Goal: Task Accomplishment & Management: Use online tool/utility

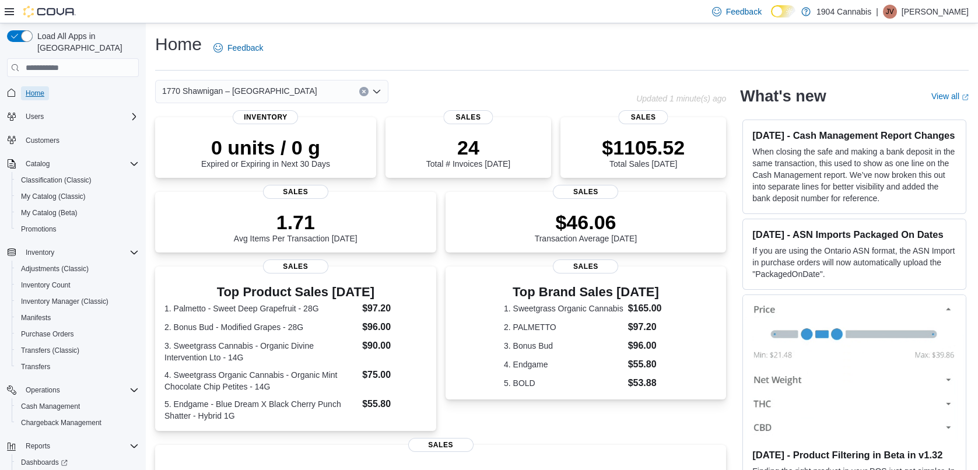
click at [32, 89] on span "Home" at bounding box center [35, 93] width 19 height 9
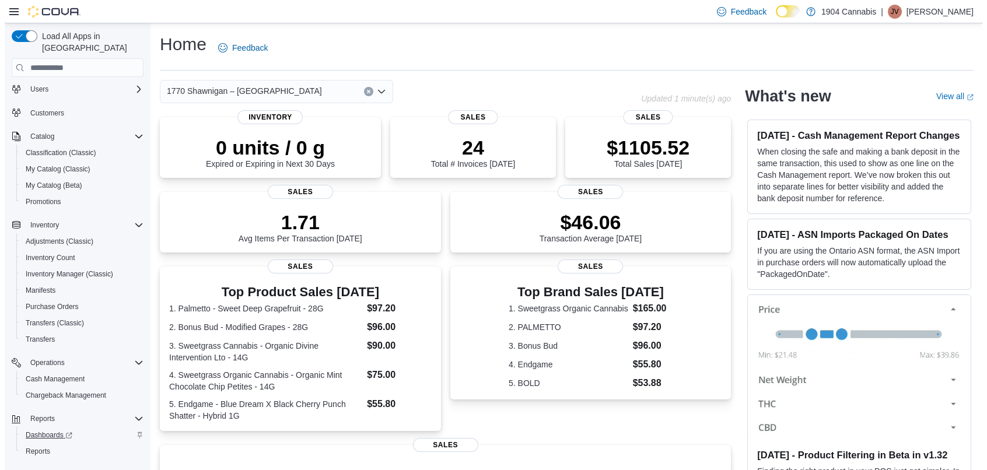
scroll to position [43, 0]
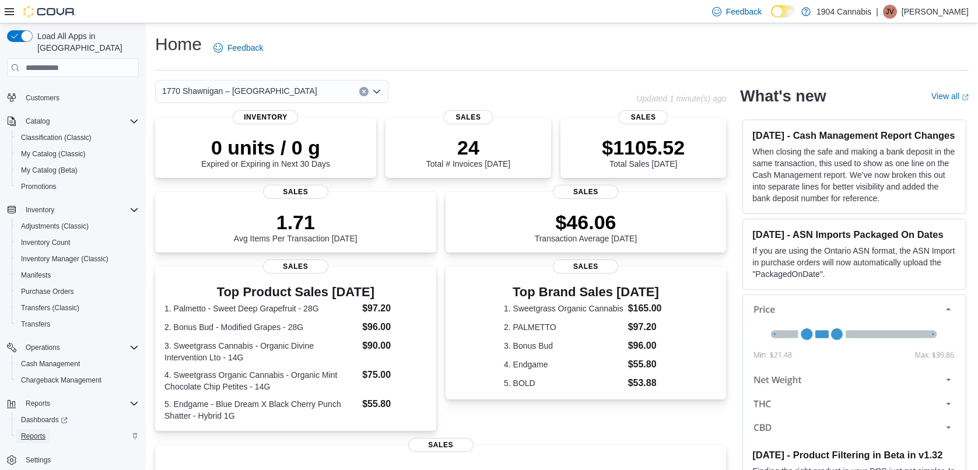
click at [32, 432] on span "Reports" at bounding box center [33, 436] width 25 height 9
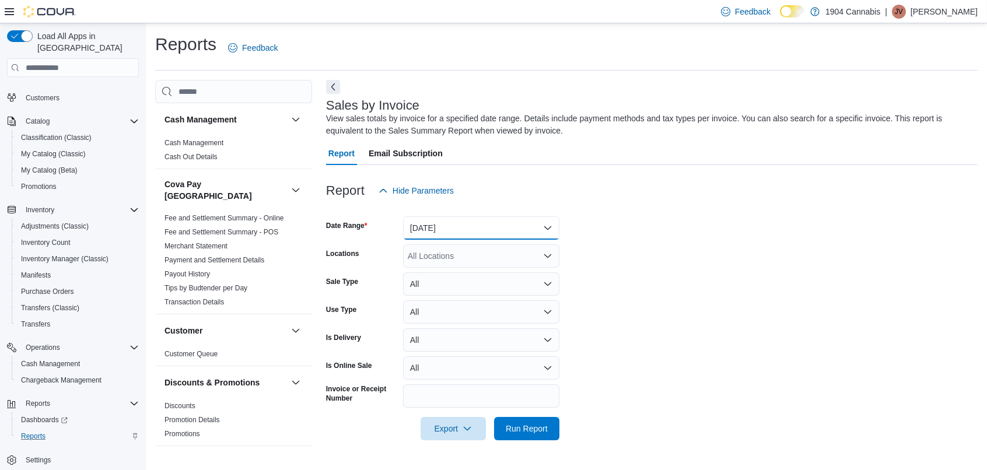
click at [473, 226] on button "[DATE]" at bounding box center [481, 227] width 156 height 23
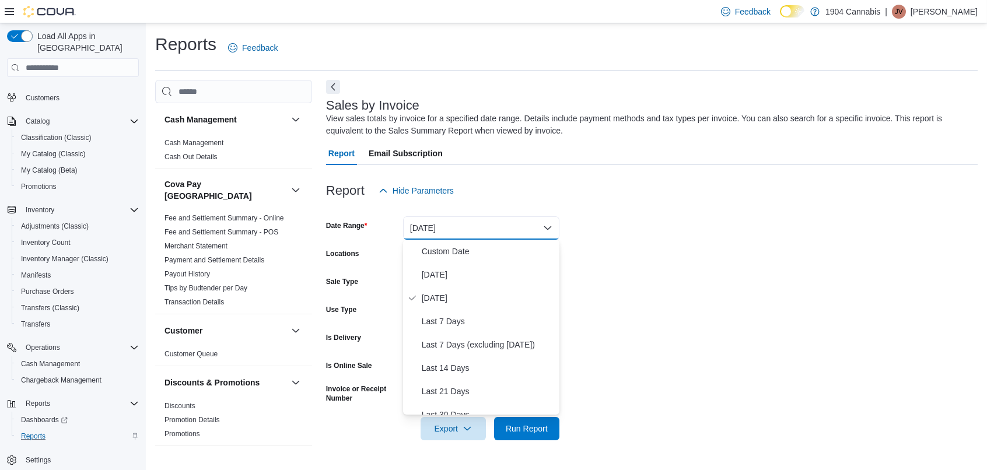
click at [498, 190] on div "Report Hide Parameters" at bounding box center [652, 190] width 652 height 23
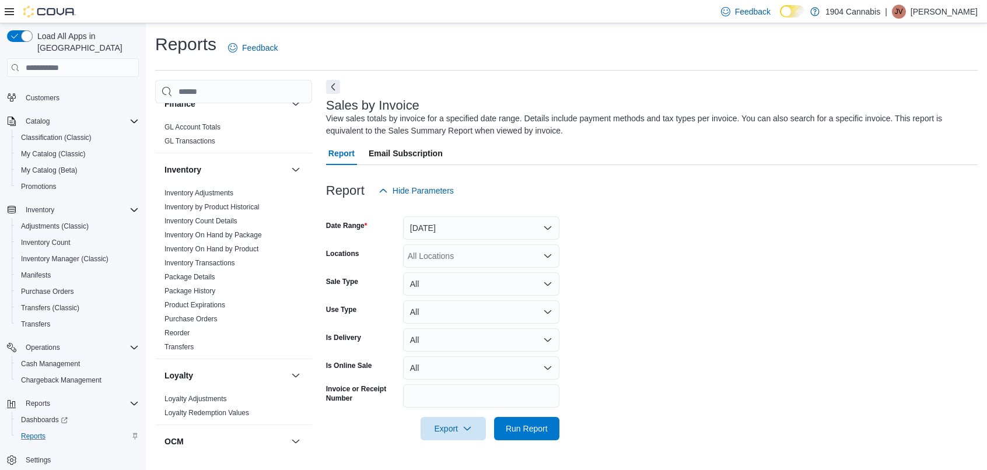
scroll to position [467, 0]
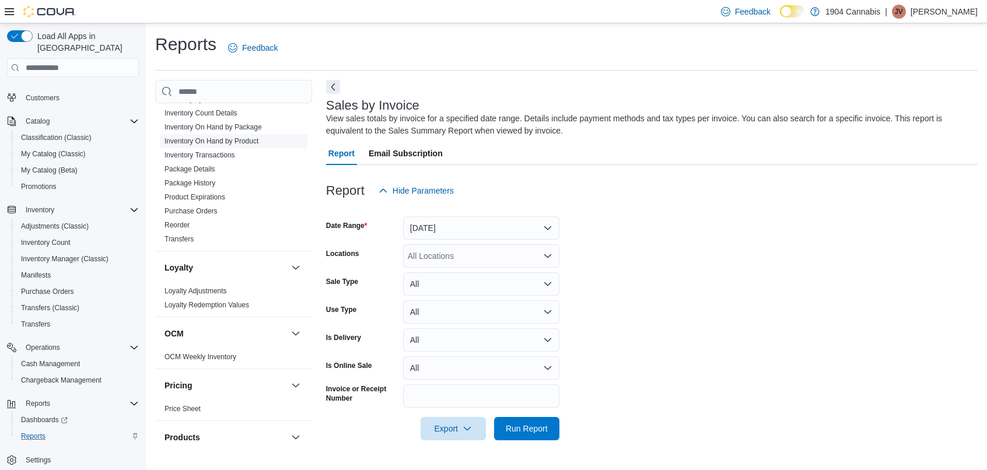
click at [213, 137] on link "Inventory On Hand by Product" at bounding box center [212, 141] width 94 height 8
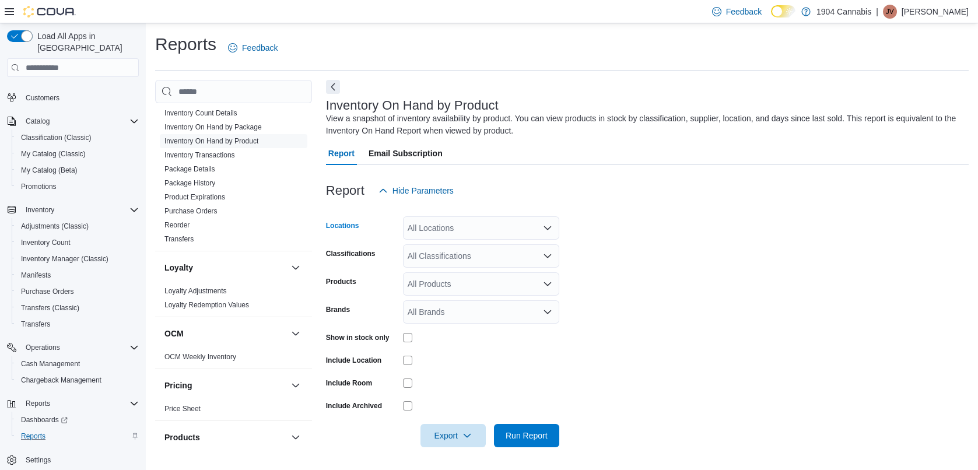
click at [447, 226] on div "All Locations" at bounding box center [481, 227] width 156 height 23
click at [447, 276] on span "[STREET_ADDRESS]" at bounding box center [468, 282] width 81 height 12
click at [511, 184] on div "Report Hide Parameters" at bounding box center [647, 190] width 643 height 23
click at [482, 252] on div "All Classifications" at bounding box center [481, 255] width 156 height 23
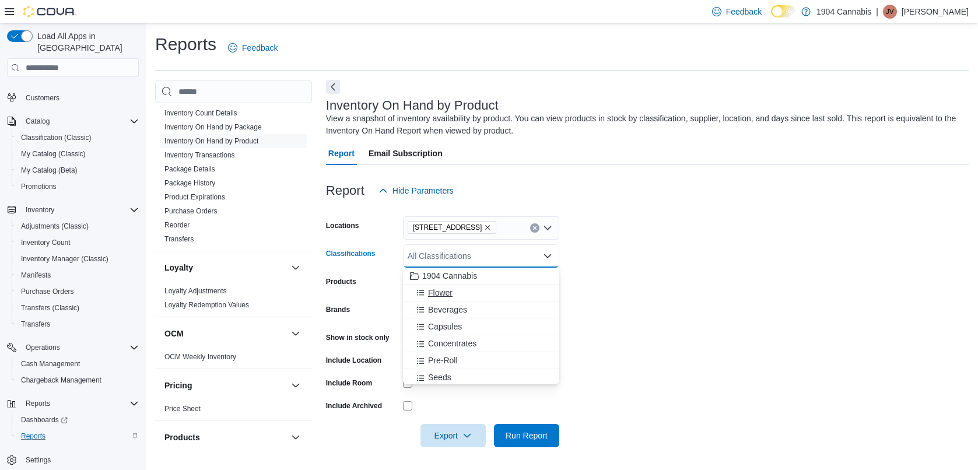
click at [458, 293] on div "Flower" at bounding box center [481, 293] width 142 height 12
click at [660, 256] on form "Locations [STREET_ADDRESS] Classifications Flower Combo box. Selected. Flower. …" at bounding box center [647, 324] width 643 height 245
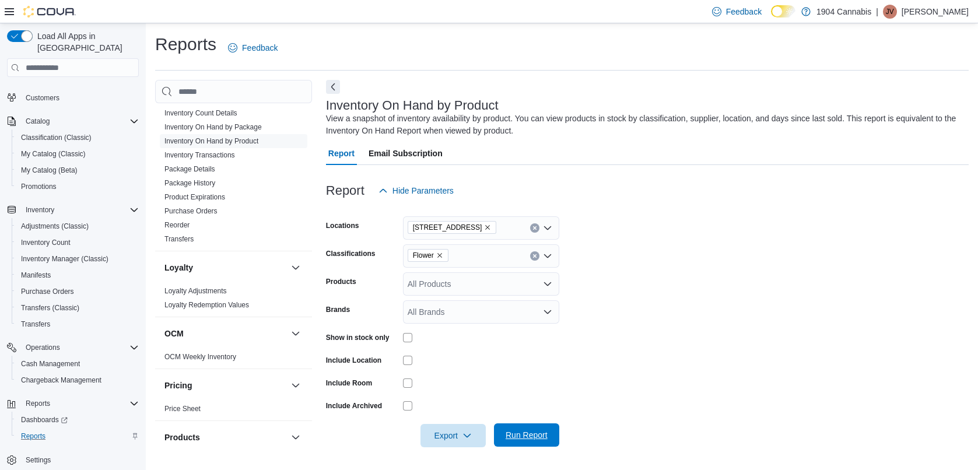
click at [518, 429] on span "Run Report" at bounding box center [527, 435] width 42 height 12
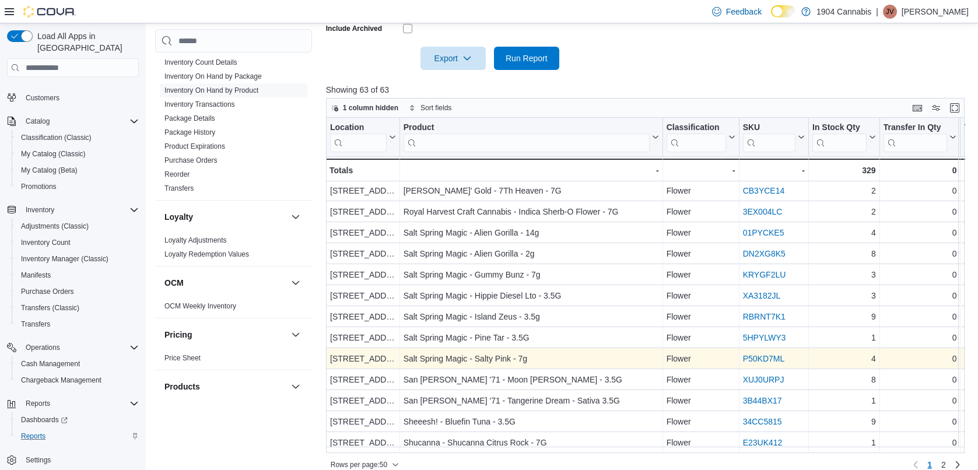
scroll to position [390, 0]
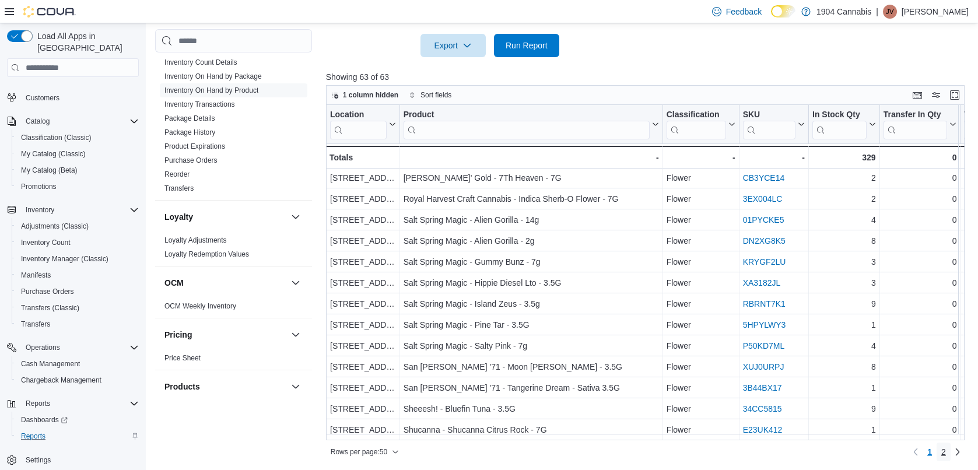
click at [951, 452] on link "2" at bounding box center [944, 452] width 14 height 19
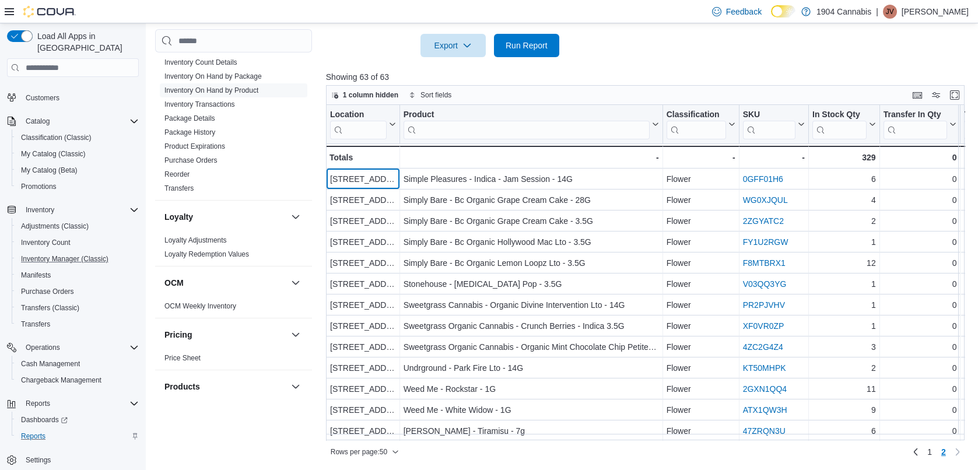
scroll to position [0, 0]
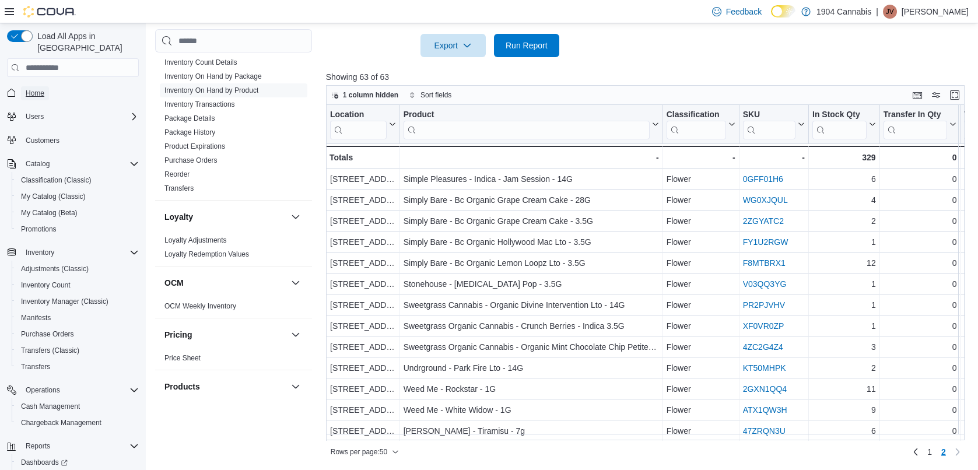
click at [46, 86] on link "Home" at bounding box center [35, 93] width 28 height 14
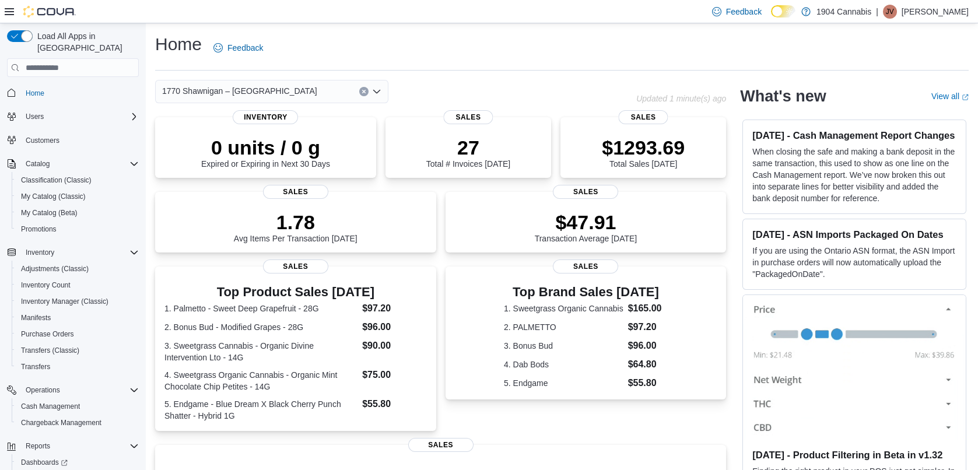
click at [298, 91] on div "1770 Shawnigan – [GEOGRAPHIC_DATA]" at bounding box center [271, 91] width 233 height 23
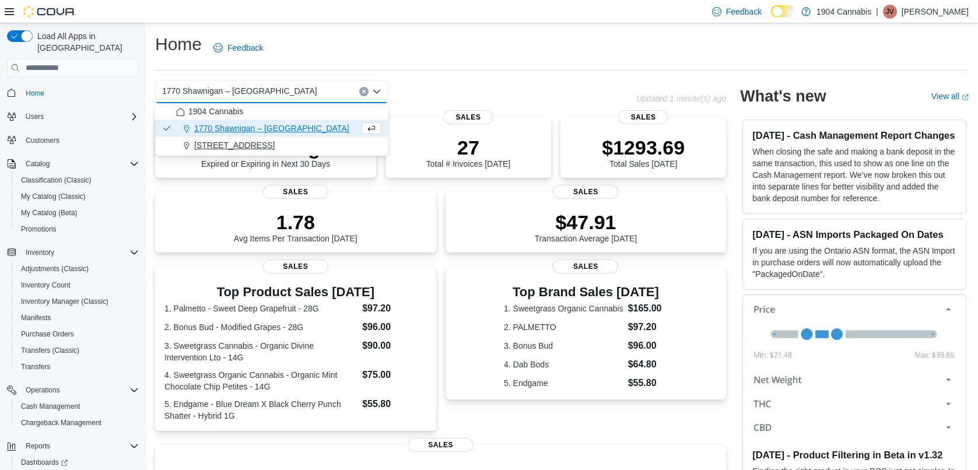
click at [293, 148] on div "[STREET_ADDRESS]" at bounding box center [278, 145] width 205 height 12
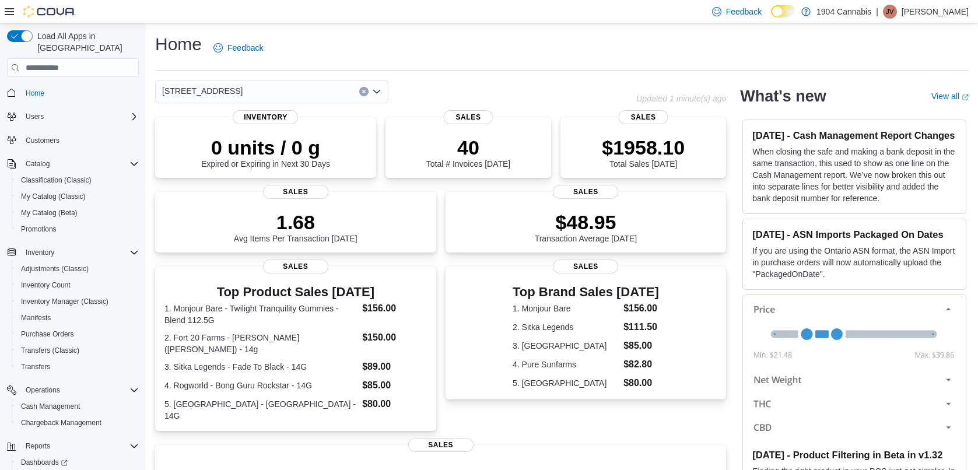
click at [293, 87] on div "720 First Ave Combo box. Selected. [STREET_ADDRESS] Press Backspace to delete […" at bounding box center [271, 91] width 233 height 23
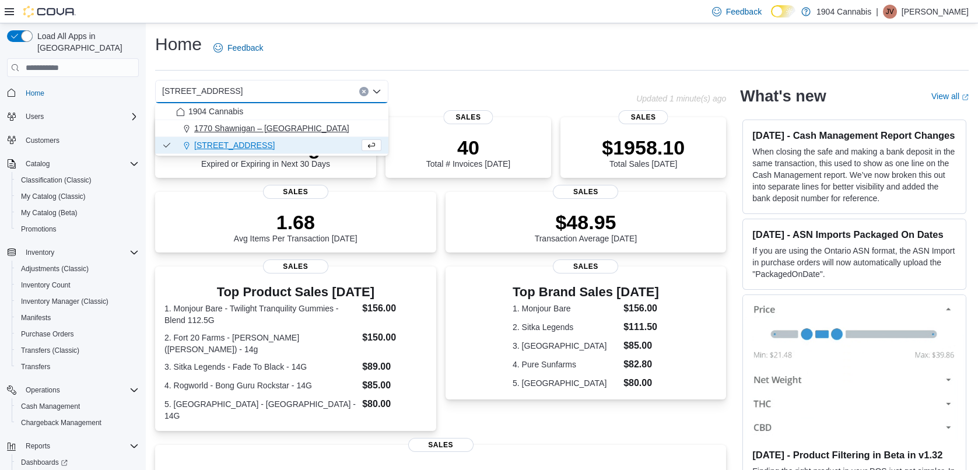
click at [274, 130] on span "1770 Shawnigan – [GEOGRAPHIC_DATA]" at bounding box center [271, 129] width 155 height 12
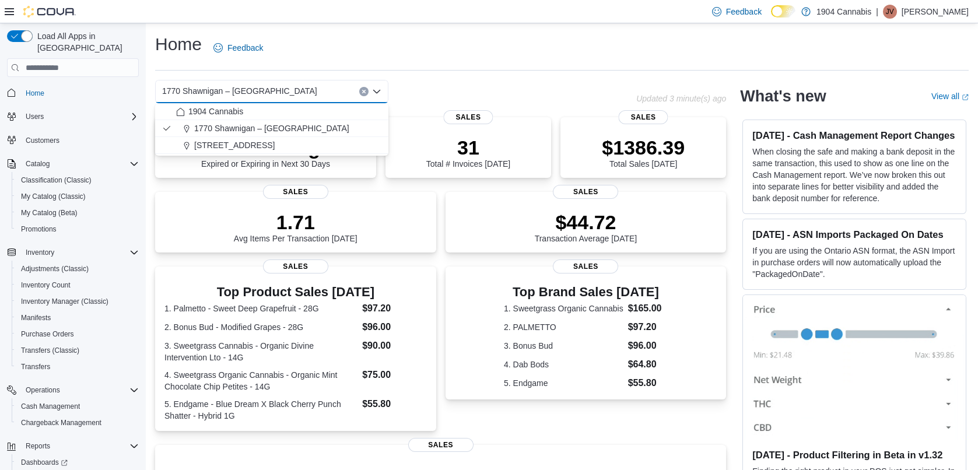
click at [433, 64] on div "Home Feedback" at bounding box center [562, 52] width 814 height 38
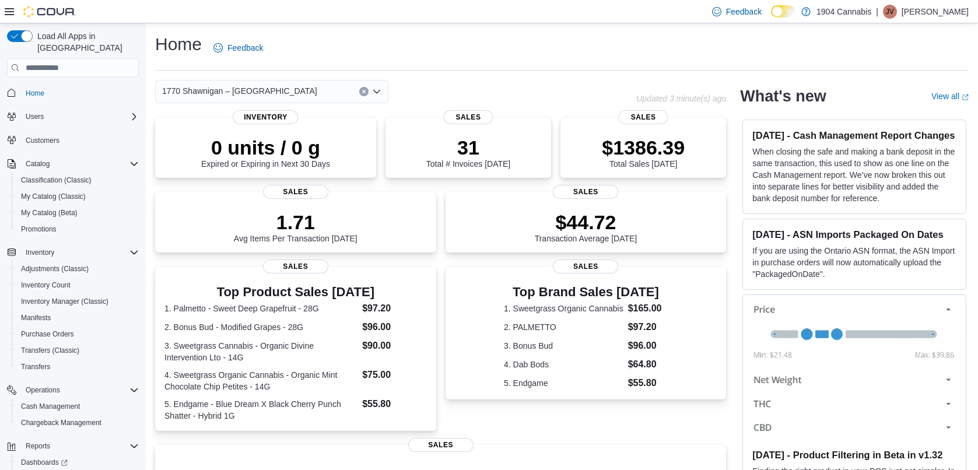
click at [935, 13] on p "[PERSON_NAME]" at bounding box center [935, 12] width 67 height 14
click at [914, 119] on button "Sign Out" at bounding box center [910, 112] width 107 height 19
